Goal: Information Seeking & Learning: Learn about a topic

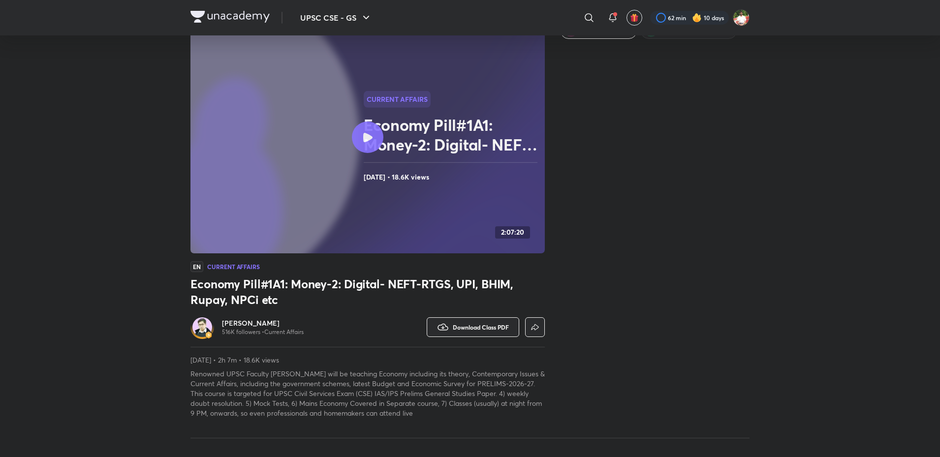
scroll to position [49, 0]
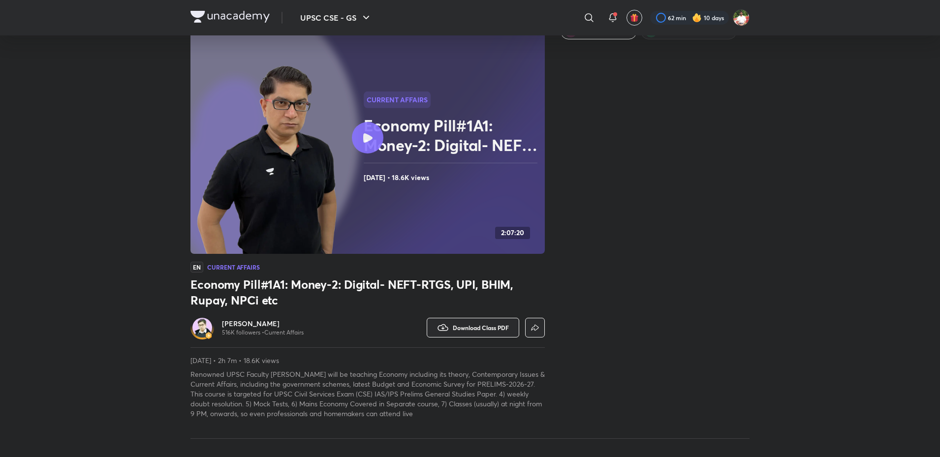
click at [367, 136] on icon at bounding box center [367, 137] width 9 height 9
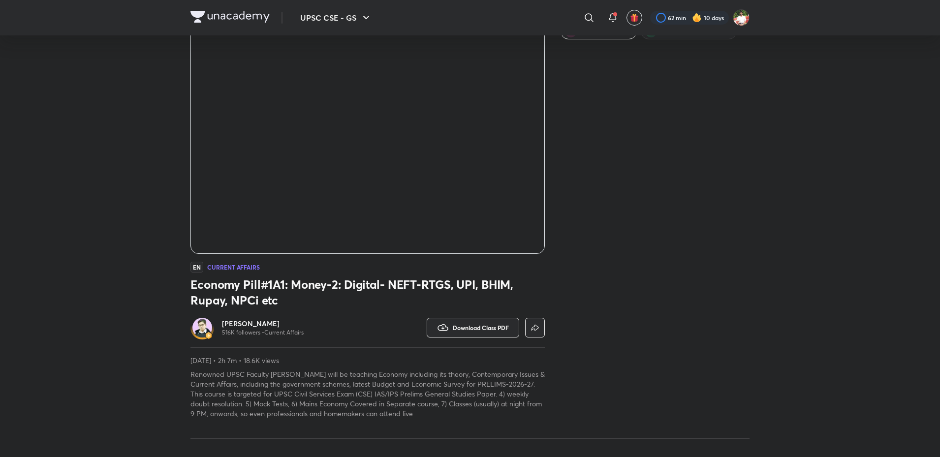
scroll to position [450, 0]
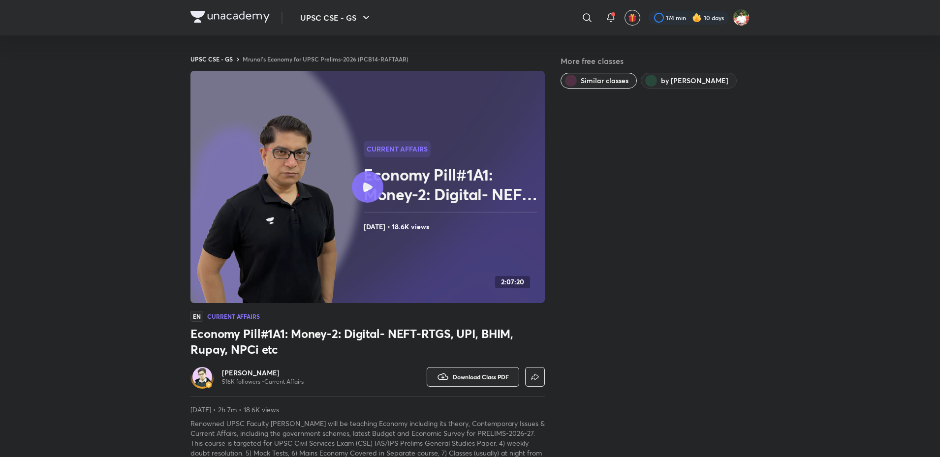
click at [369, 187] on icon at bounding box center [367, 187] width 9 height 9
click at [223, 17] on img at bounding box center [230, 17] width 79 height 12
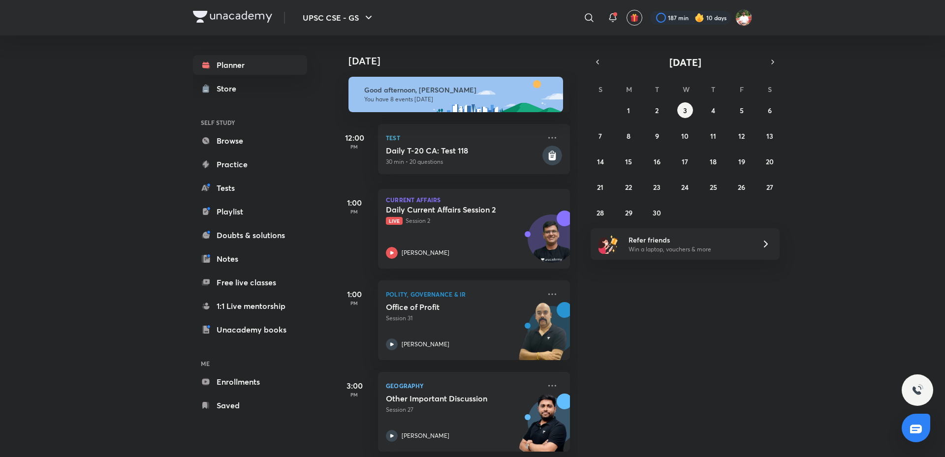
drag, startPoint x: 656, startPoint y: 309, endPoint x: 667, endPoint y: 295, distance: 17.8
click at [661, 306] on div "[DATE] Good afternoon, [PERSON_NAME] You have 8 events [DATE] 12:00 PM Test Dai…" at bounding box center [639, 246] width 609 height 422
